Goal: Register for event/course

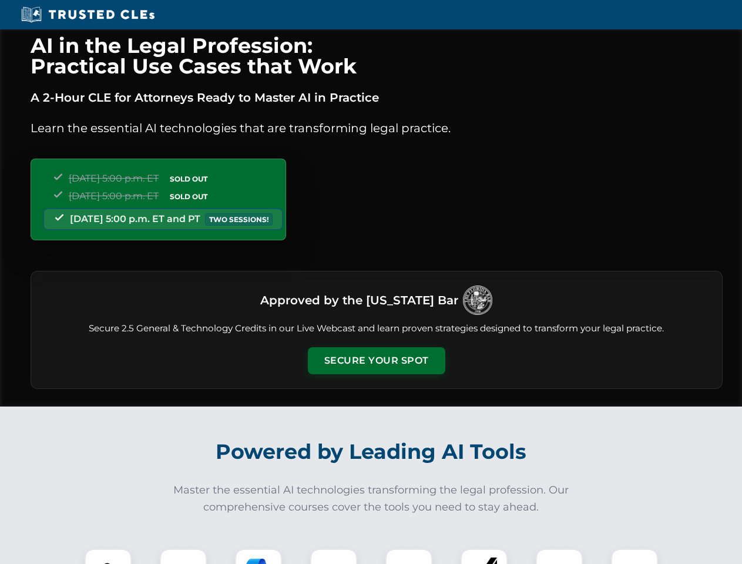
click at [376, 361] on button "Secure Your Spot" at bounding box center [377, 360] width 138 height 27
click at [108, 557] on img at bounding box center [108, 573] width 34 height 34
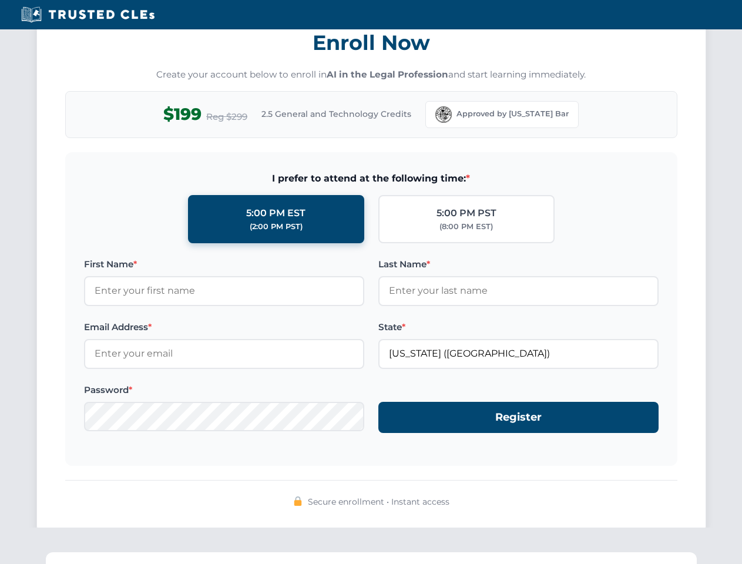
scroll to position [1154, 0]
